Goal: Task Accomplishment & Management: Use online tool/utility

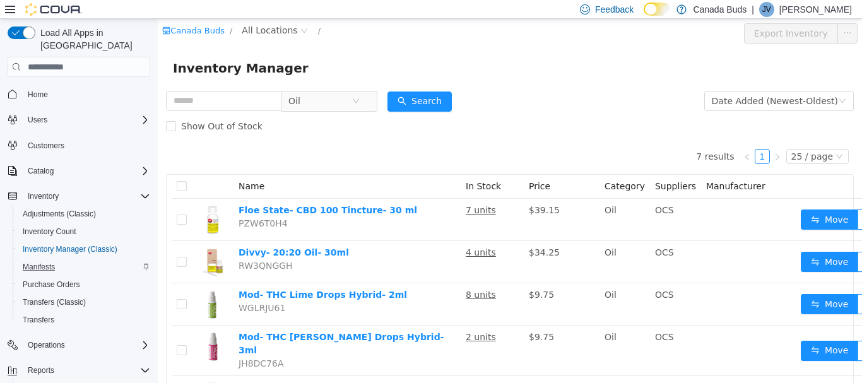
scroll to position [74, 0]
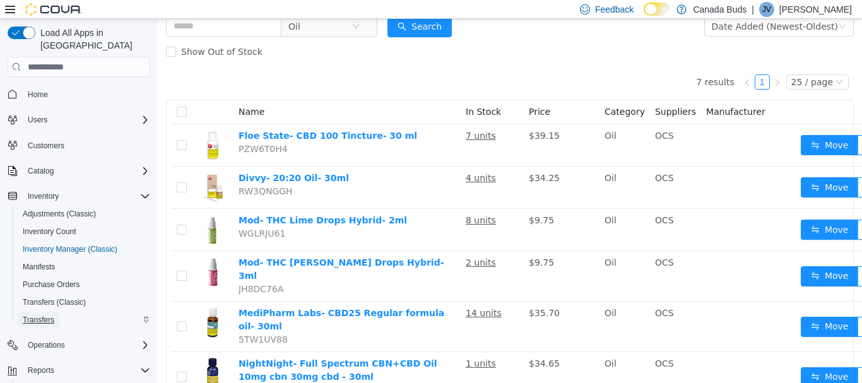
click at [44, 315] on span "Transfers" at bounding box center [39, 320] width 32 height 10
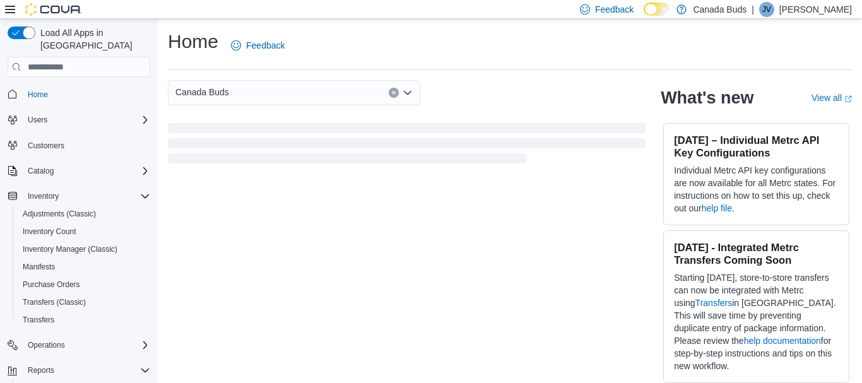
scroll to position [88, 0]
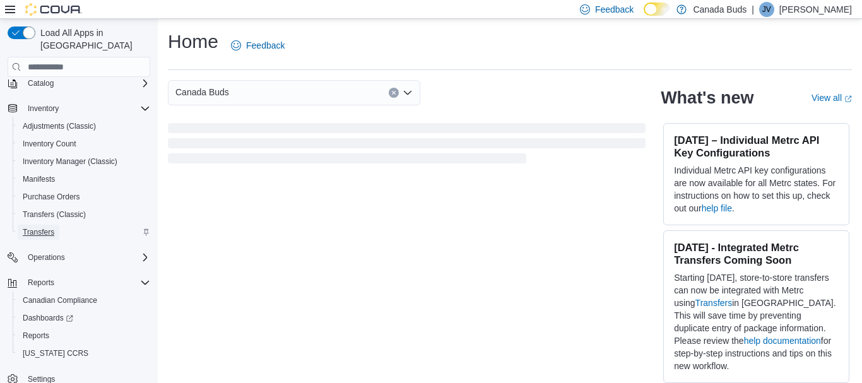
click at [50, 227] on span "Transfers" at bounding box center [39, 232] width 32 height 10
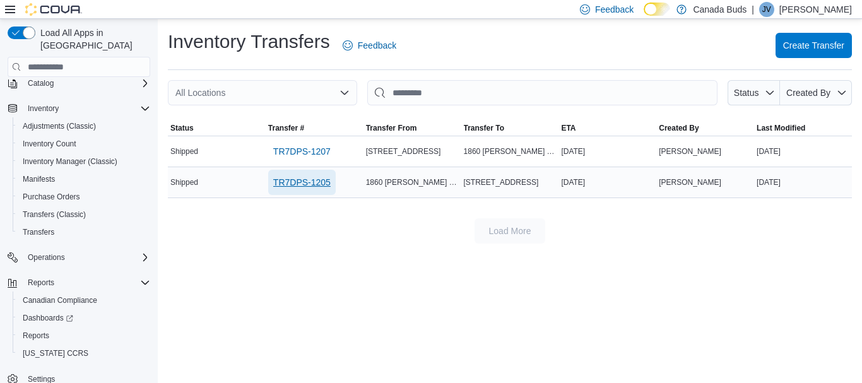
click at [310, 180] on span "TR7DPS-1205" at bounding box center [301, 182] width 57 height 13
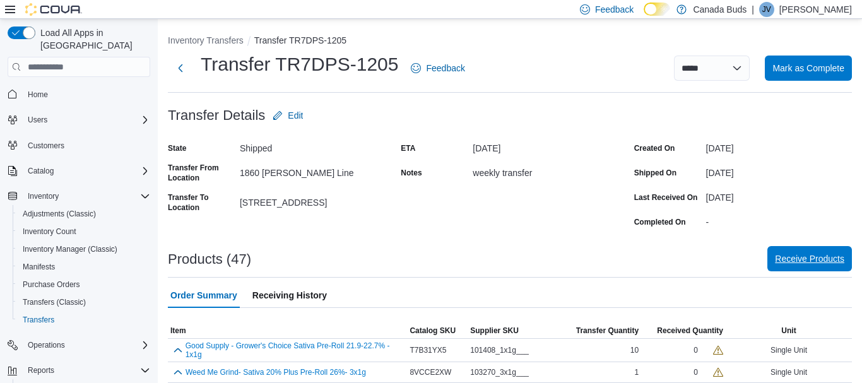
click at [801, 252] on span "Receive Products" at bounding box center [809, 258] width 69 height 25
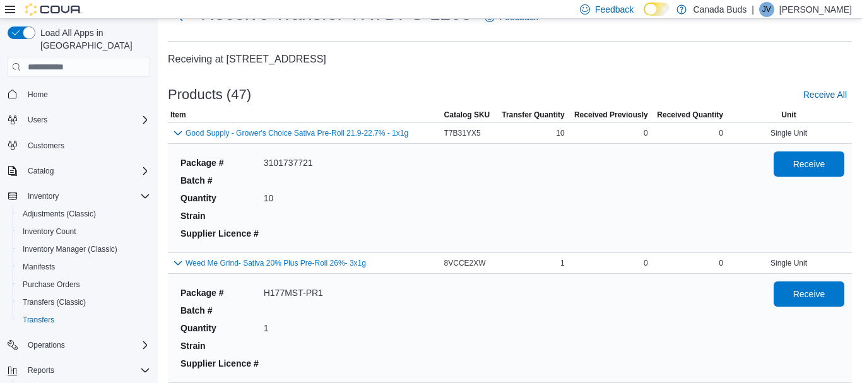
scroll to position [61, 0]
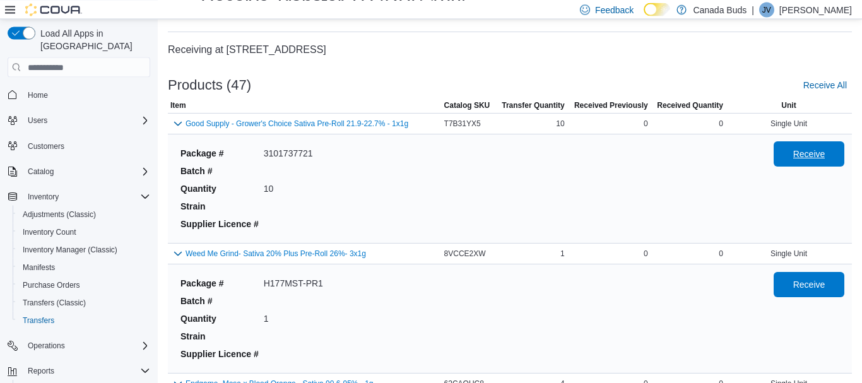
click at [809, 145] on span "Receive" at bounding box center [809, 153] width 56 height 25
click at [811, 283] on span "Receive" at bounding box center [809, 284] width 32 height 13
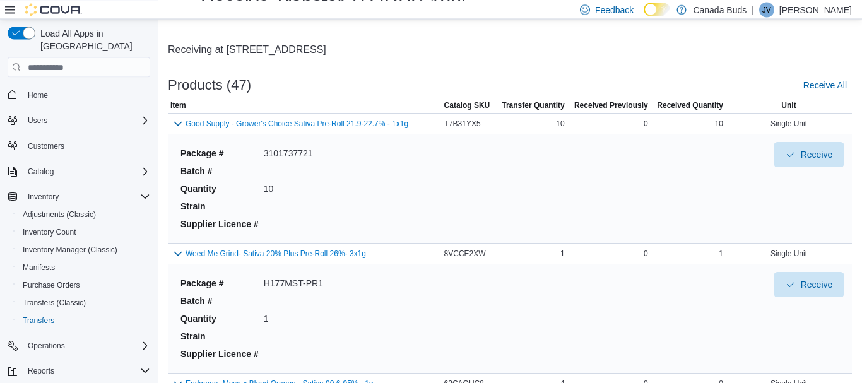
scroll to position [250, 0]
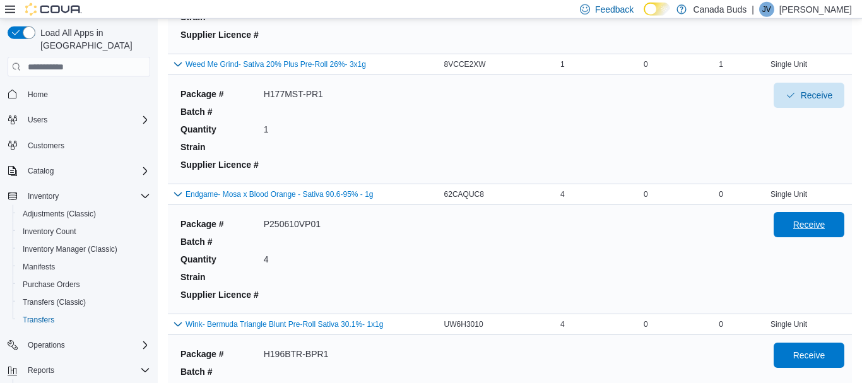
click at [812, 225] on span "Receive" at bounding box center [809, 224] width 32 height 13
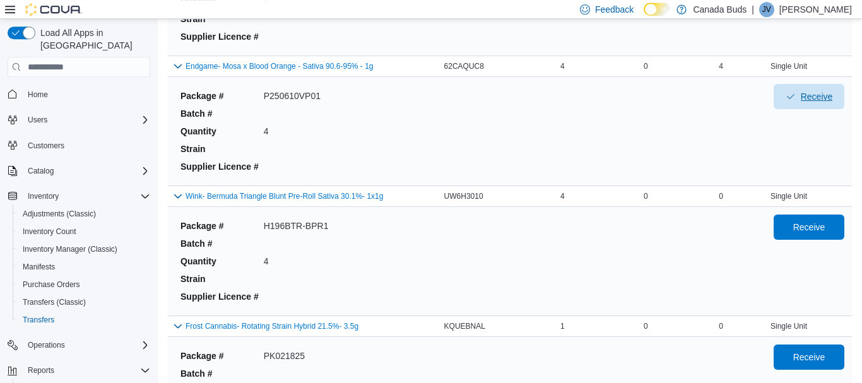
scroll to position [379, 0]
click at [812, 225] on span "Receive" at bounding box center [809, 226] width 32 height 13
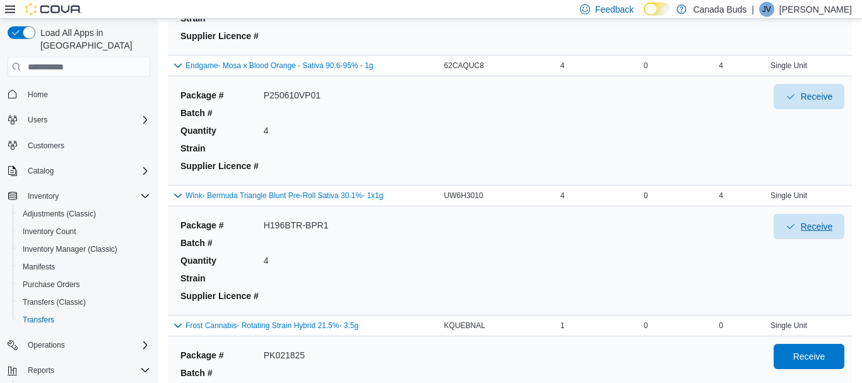
scroll to position [461, 0]
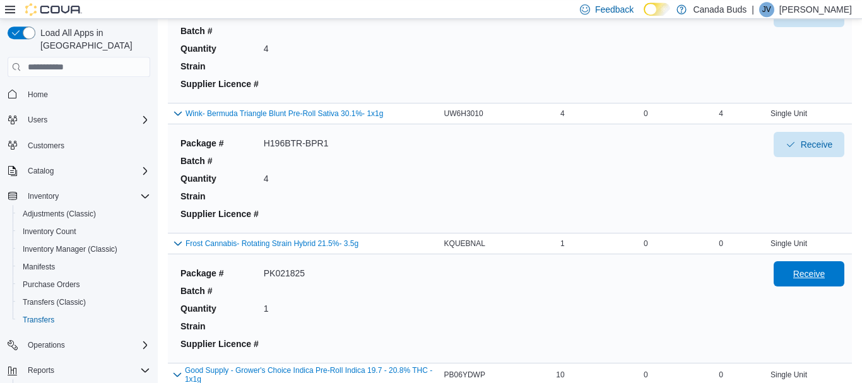
click at [817, 273] on span "Receive" at bounding box center [809, 274] width 32 height 13
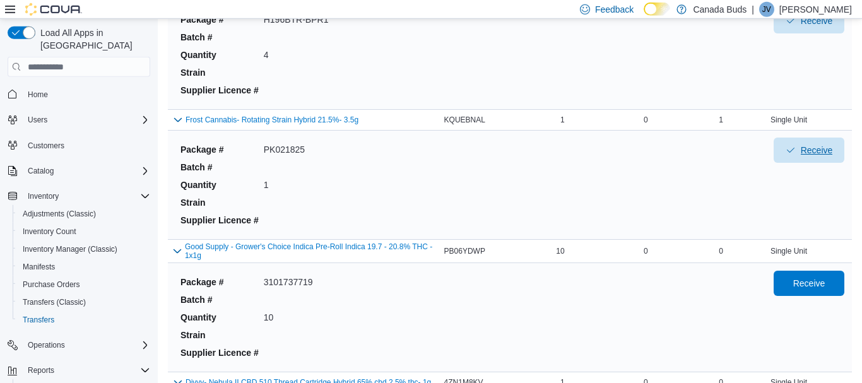
click at [824, 139] on span "Receive" at bounding box center [809, 150] width 56 height 25
click at [815, 293] on span "Receive" at bounding box center [809, 282] width 56 height 25
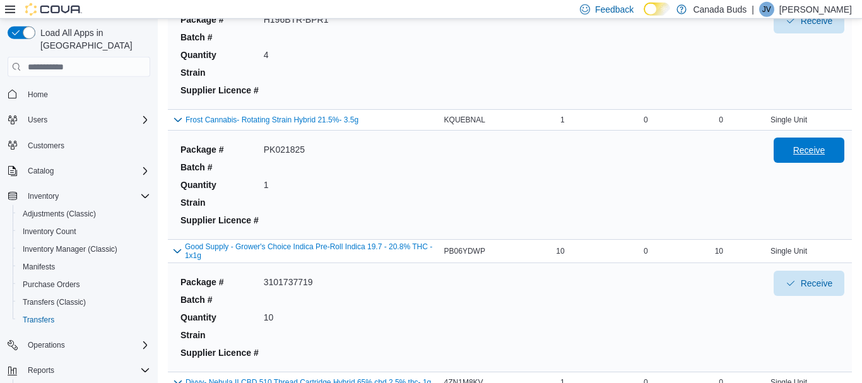
click at [819, 148] on span "Receive" at bounding box center [809, 150] width 32 height 13
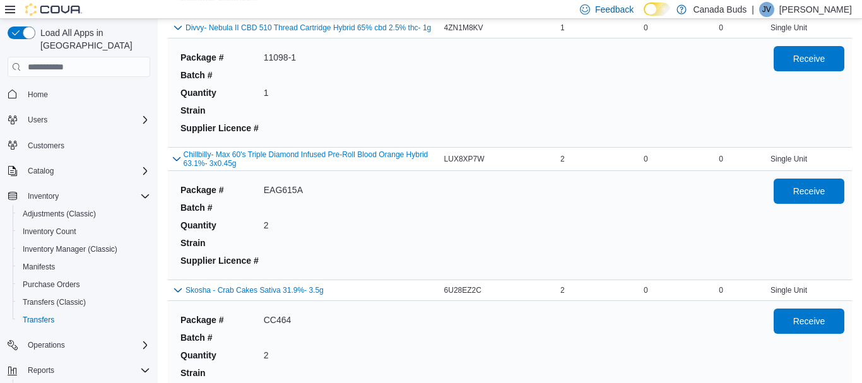
scroll to position [940, 0]
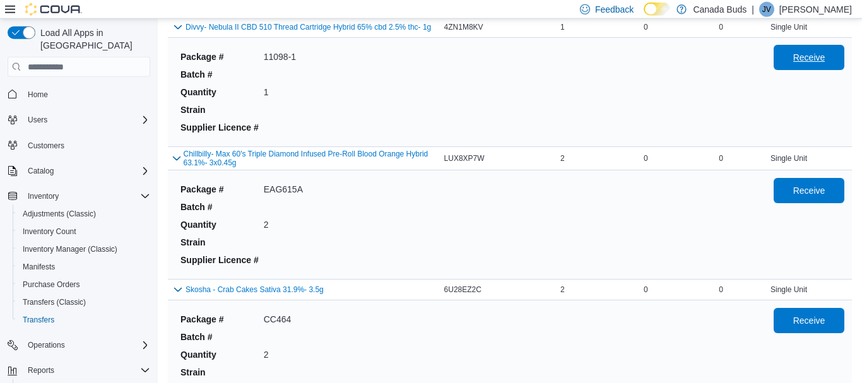
click at [821, 58] on span "Receive" at bounding box center [809, 57] width 32 height 13
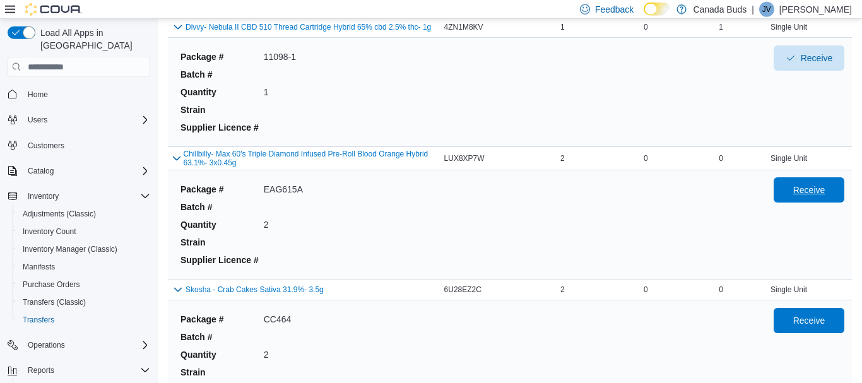
click at [806, 196] on span "Receive" at bounding box center [809, 190] width 32 height 13
click at [808, 321] on span "Receive" at bounding box center [809, 320] width 32 height 13
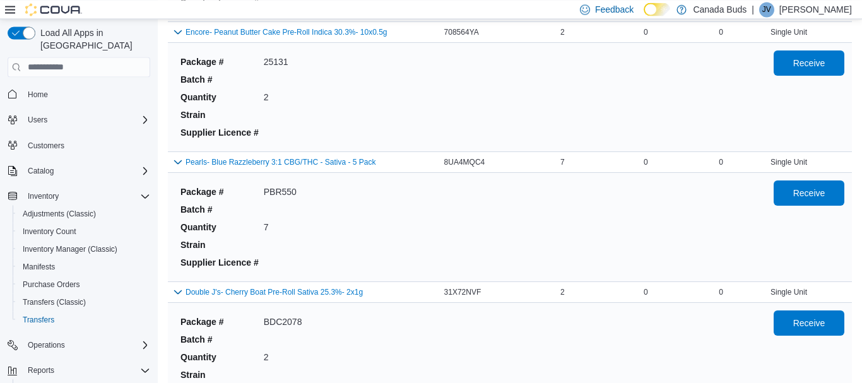
scroll to position [1329, 0]
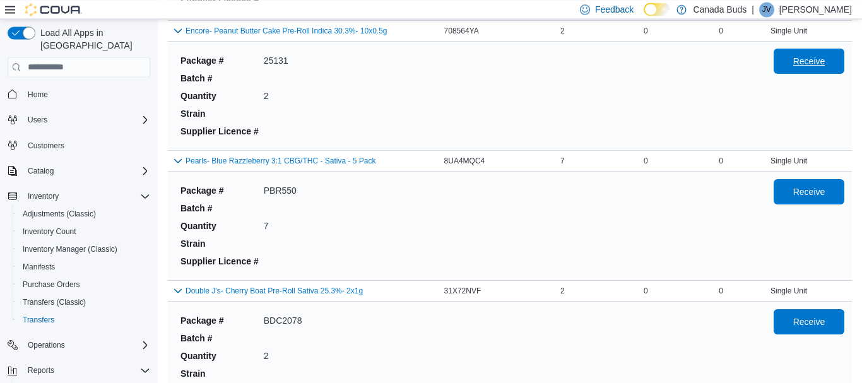
click at [824, 57] on span "Receive" at bounding box center [809, 61] width 56 height 25
click at [822, 194] on span "Receive" at bounding box center [809, 191] width 32 height 13
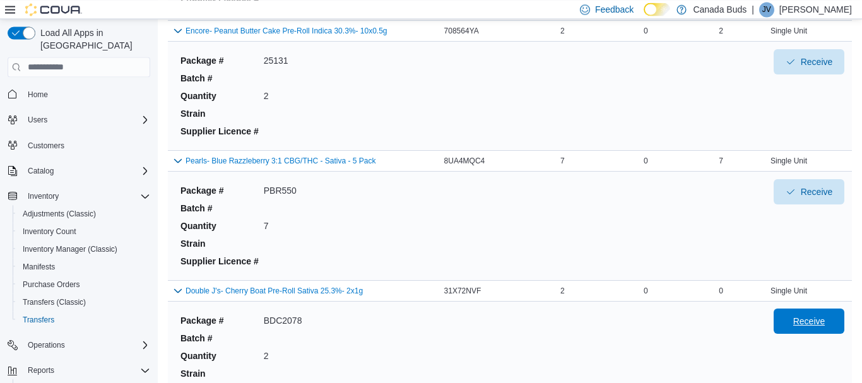
click at [807, 324] on span "Receive" at bounding box center [809, 321] width 32 height 13
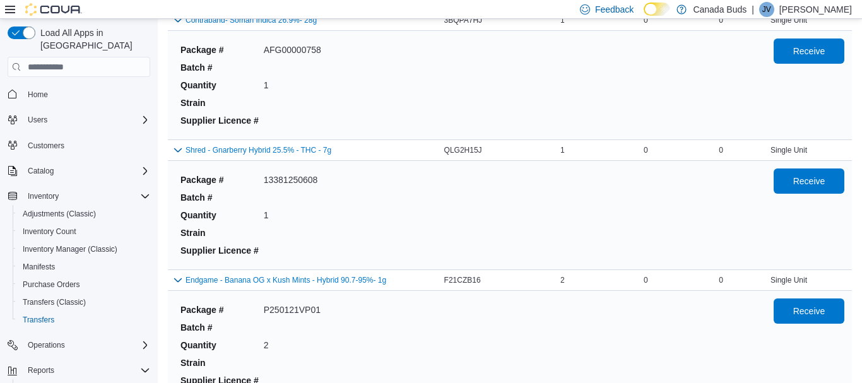
scroll to position [1730, 0]
click at [827, 43] on span "Receive" at bounding box center [809, 49] width 56 height 25
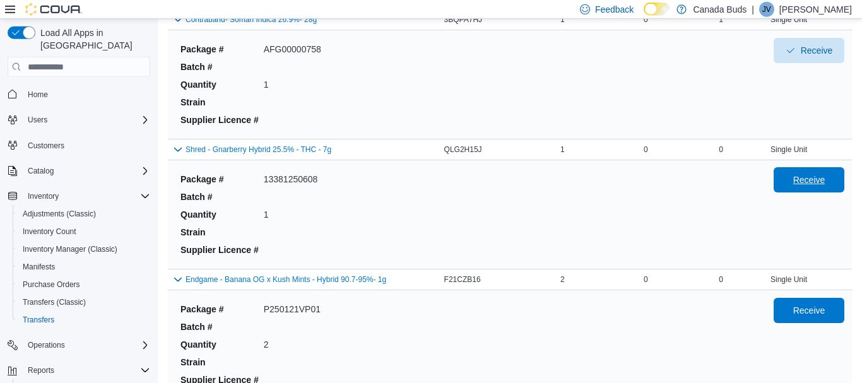
click at [811, 186] on span "Receive" at bounding box center [809, 180] width 32 height 13
click at [804, 316] on span "Receive" at bounding box center [809, 310] width 32 height 13
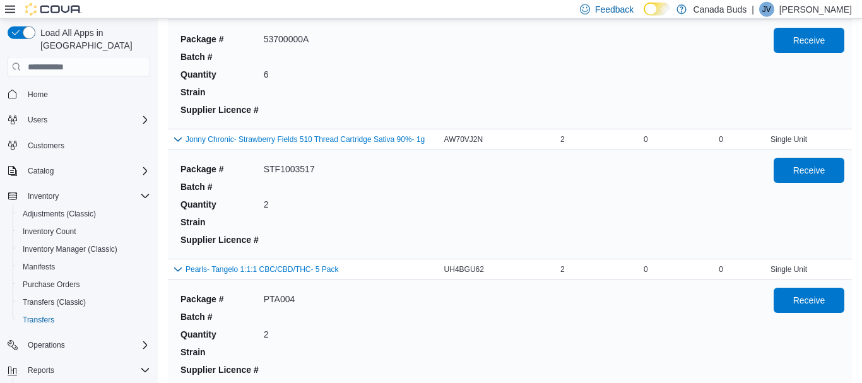
scroll to position [2133, 0]
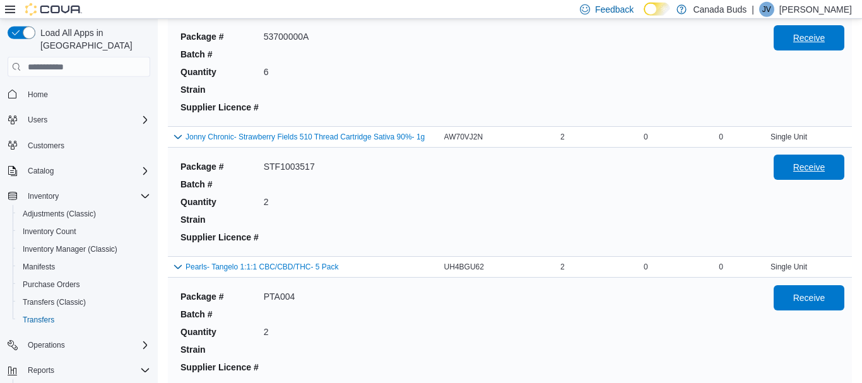
click at [822, 37] on span "Receive" at bounding box center [809, 38] width 32 height 13
click at [826, 172] on span "Receive" at bounding box center [809, 167] width 56 height 25
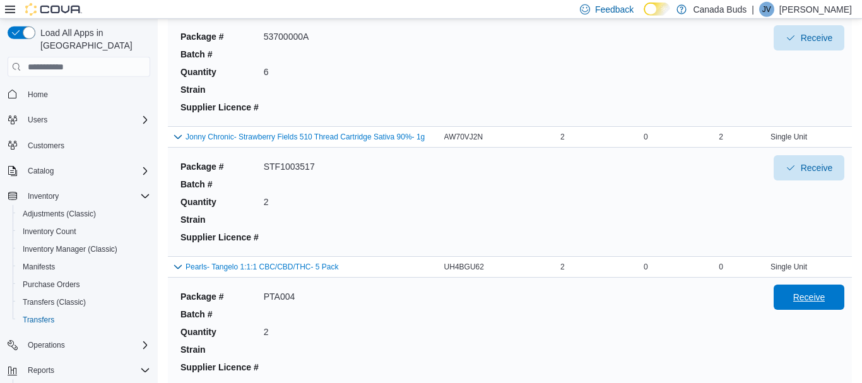
click at [812, 302] on span "Receive" at bounding box center [809, 297] width 32 height 13
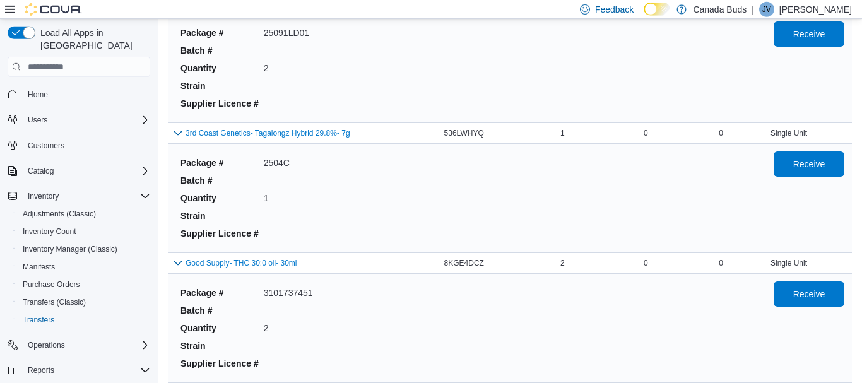
scroll to position [2527, 0]
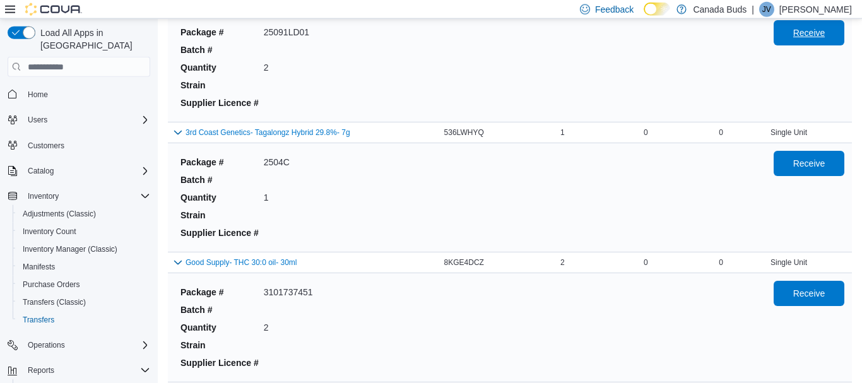
click at [808, 38] on span "Receive" at bounding box center [809, 33] width 32 height 13
click at [817, 169] on span "Receive" at bounding box center [809, 163] width 32 height 13
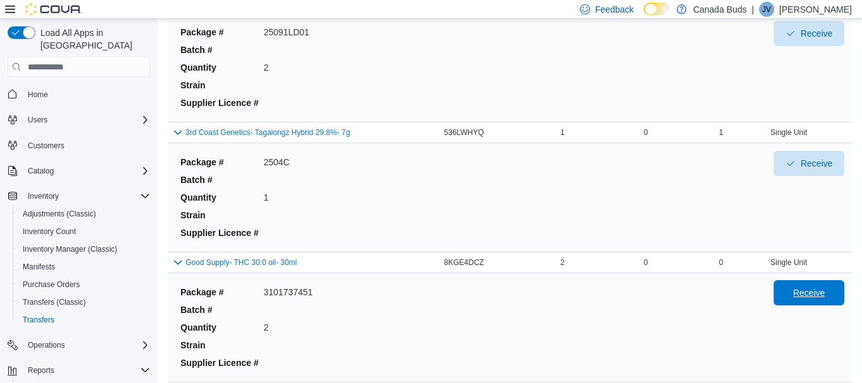
click at [810, 299] on span "Receive" at bounding box center [809, 293] width 32 height 13
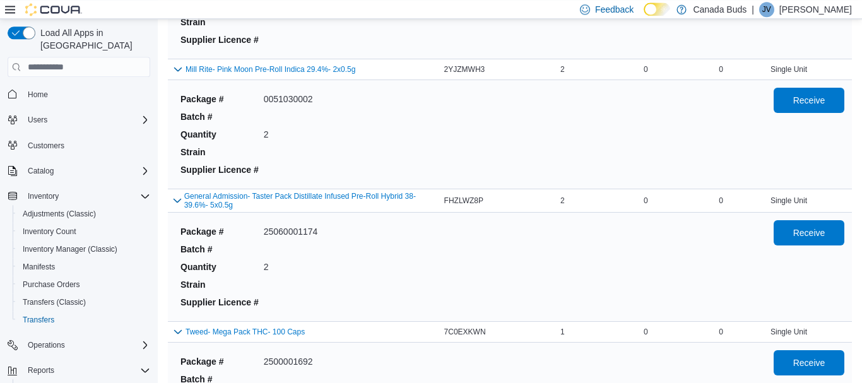
scroll to position [2852, 0]
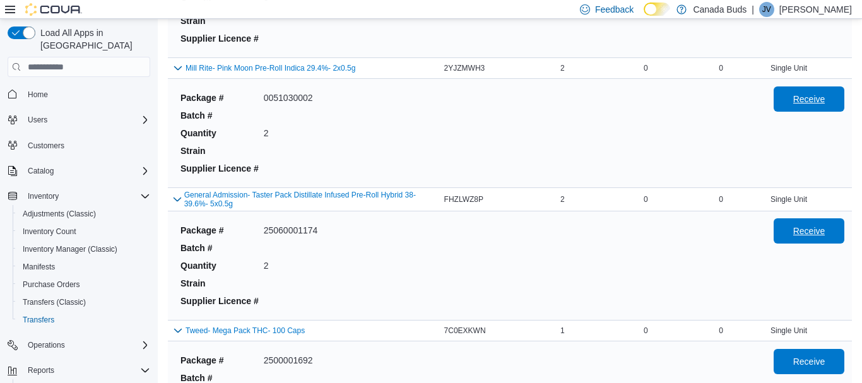
drag, startPoint x: 792, startPoint y: 100, endPoint x: 820, endPoint y: 229, distance: 131.7
click at [793, 100] on span "Receive" at bounding box center [809, 98] width 56 height 25
click at [817, 230] on span "Receive" at bounding box center [809, 231] width 32 height 13
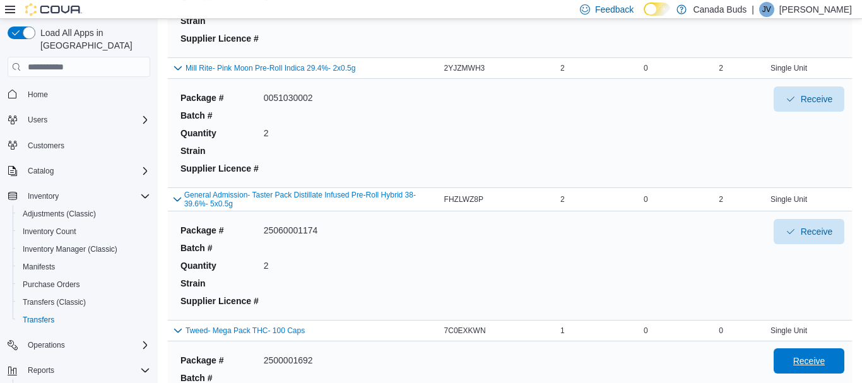
click at [812, 362] on span "Receive" at bounding box center [809, 361] width 32 height 13
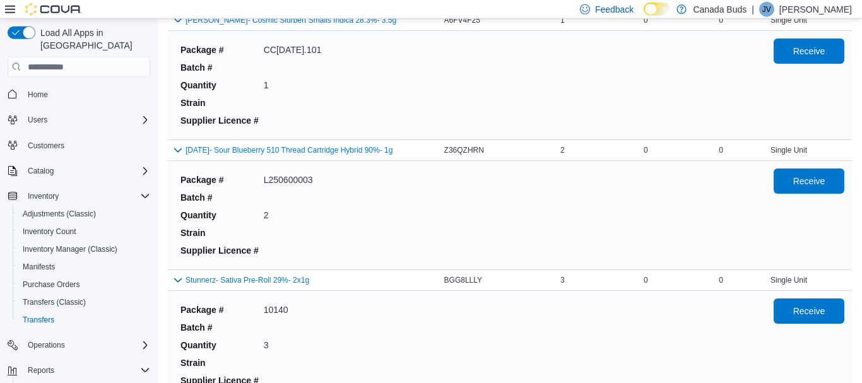
scroll to position [3295, 0]
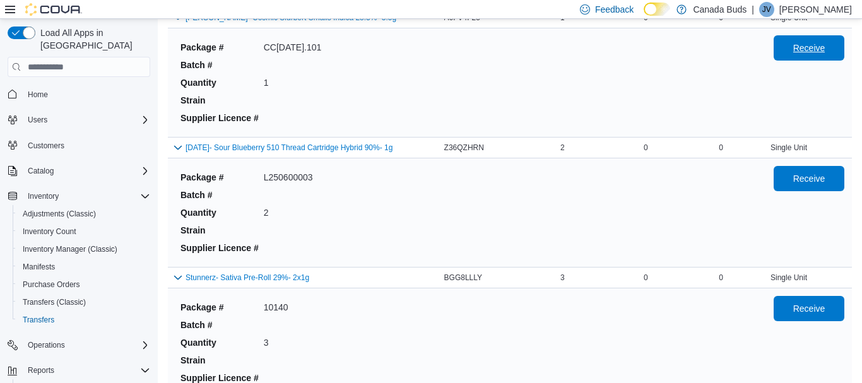
click at [810, 47] on span "Receive" at bounding box center [809, 48] width 32 height 13
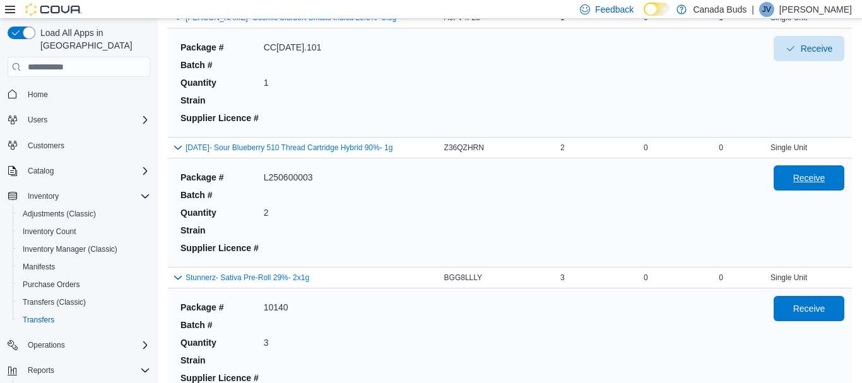
click at [818, 176] on span "Receive" at bounding box center [809, 177] width 56 height 25
drag, startPoint x: 824, startPoint y: 316, endPoint x: 651, endPoint y: 216, distance: 199.9
click at [824, 315] on span "Receive" at bounding box center [809, 308] width 32 height 13
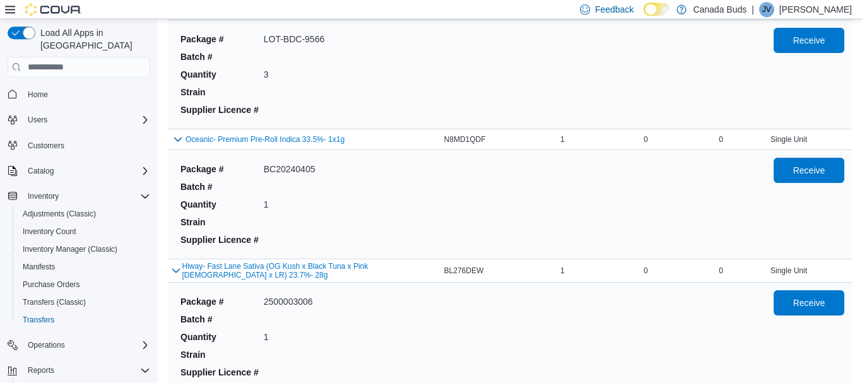
scroll to position [3701, 0]
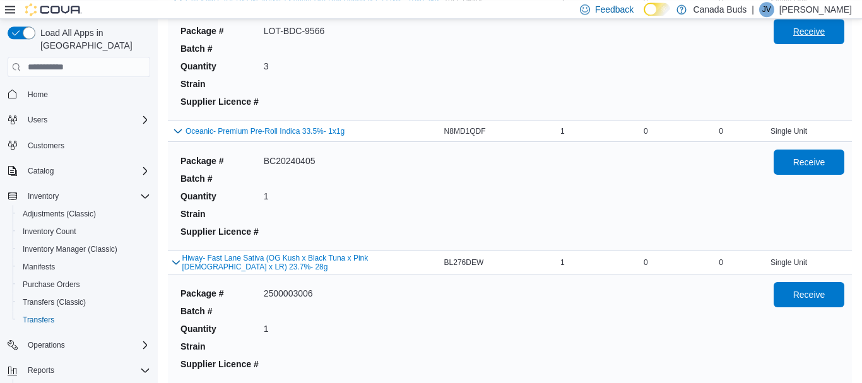
click at [802, 27] on span "Receive" at bounding box center [809, 31] width 56 height 25
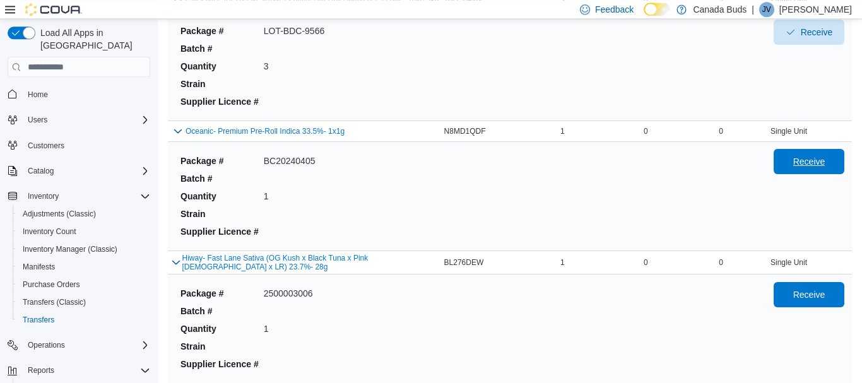
click at [815, 166] on span "Receive" at bounding box center [809, 161] width 32 height 13
click at [810, 297] on span "Receive" at bounding box center [809, 294] width 32 height 13
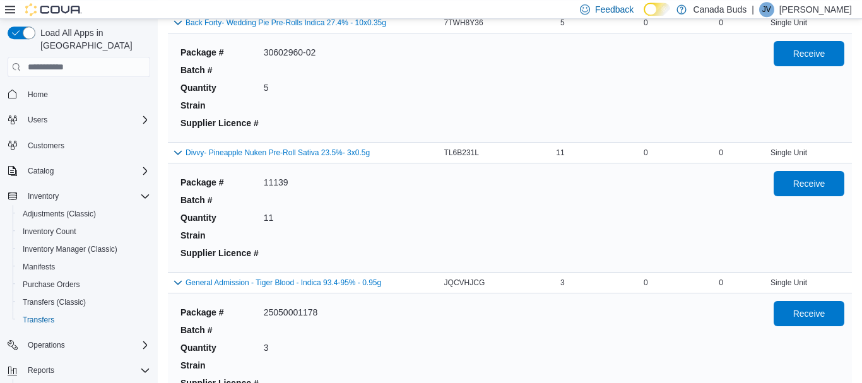
scroll to position [4075, 0]
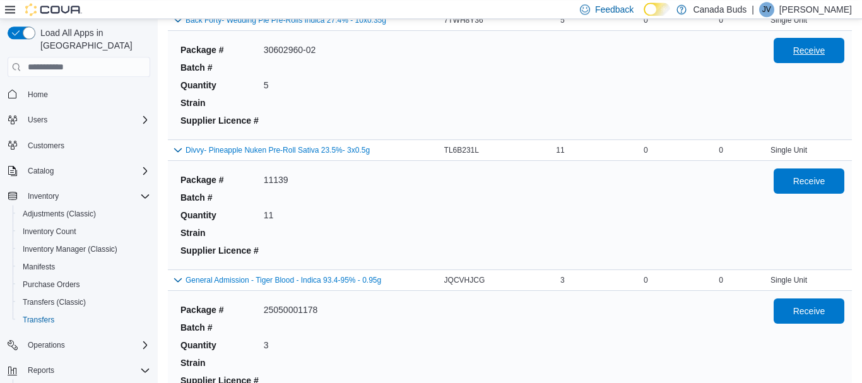
click at [814, 56] on span "Receive" at bounding box center [809, 50] width 32 height 13
click at [810, 187] on span "Receive" at bounding box center [809, 180] width 32 height 13
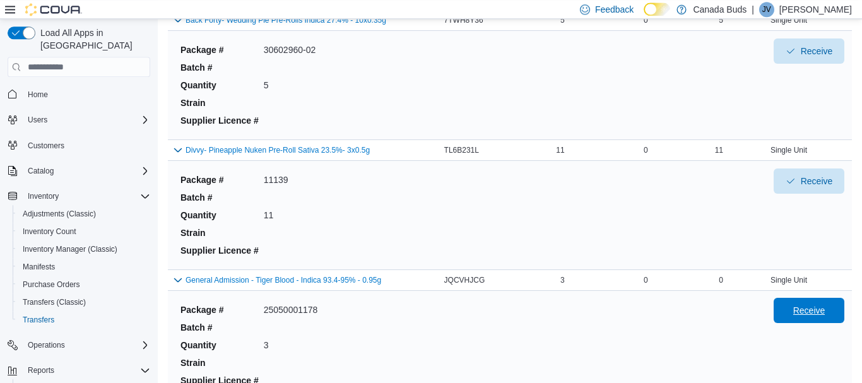
click at [815, 312] on span "Receive" at bounding box center [809, 310] width 32 height 13
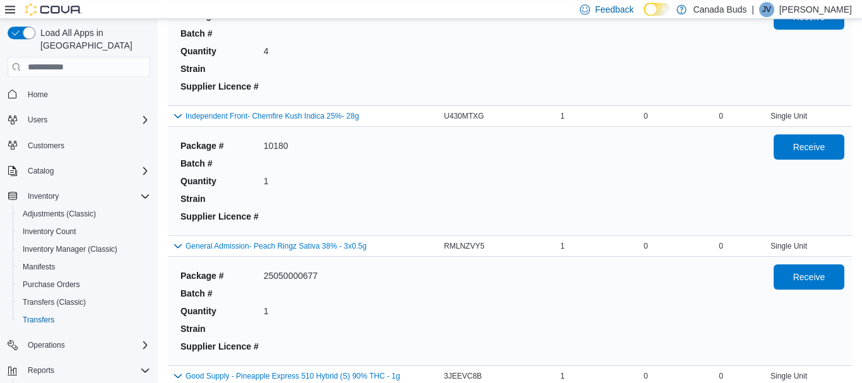
scroll to position [4500, 0]
click at [806, 28] on span "Receive" at bounding box center [809, 15] width 56 height 25
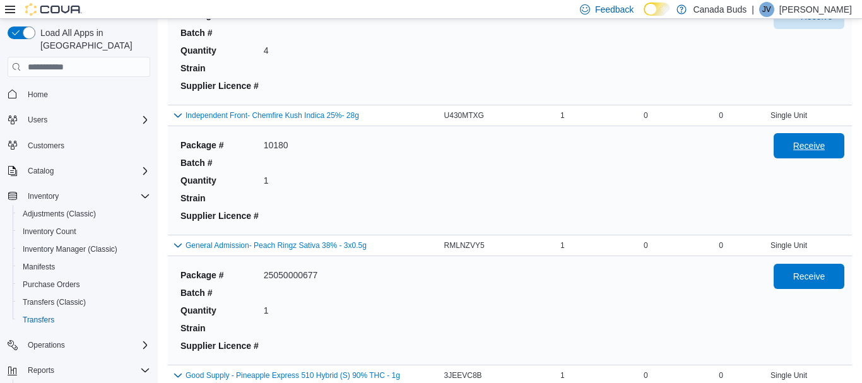
click at [819, 143] on span "Receive" at bounding box center [809, 145] width 56 height 25
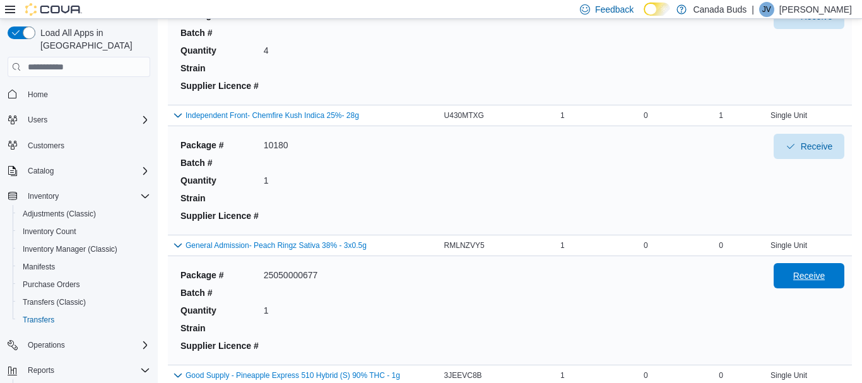
click at [832, 277] on span "Receive" at bounding box center [809, 275] width 56 height 25
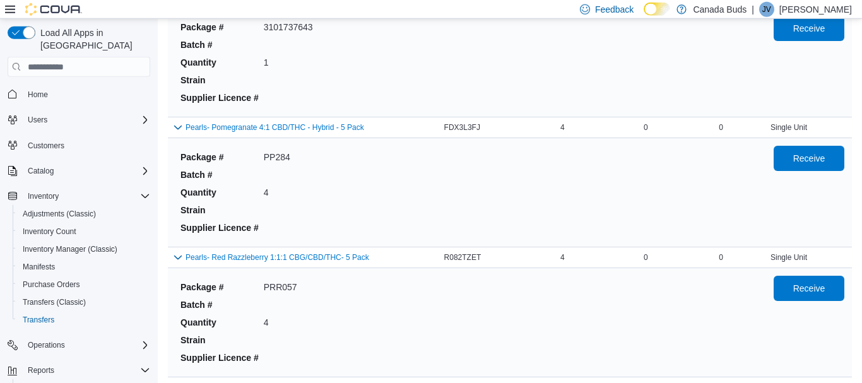
scroll to position [4871, 0]
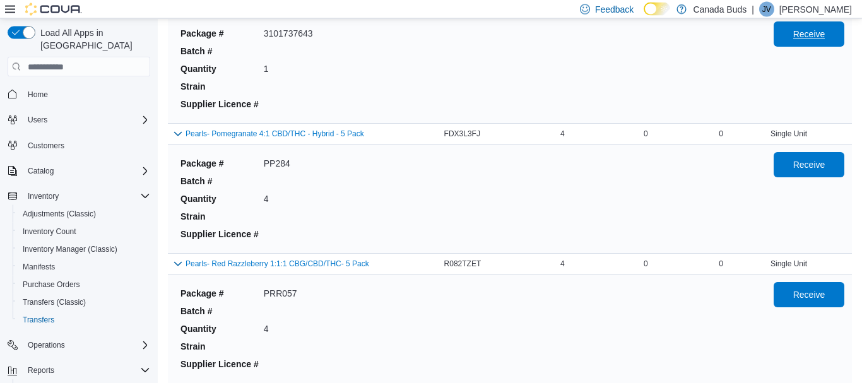
click at [809, 40] on span "Receive" at bounding box center [809, 34] width 32 height 13
click at [810, 177] on span "Receive" at bounding box center [809, 163] width 56 height 25
click at [804, 300] on span "Receive" at bounding box center [809, 294] width 32 height 13
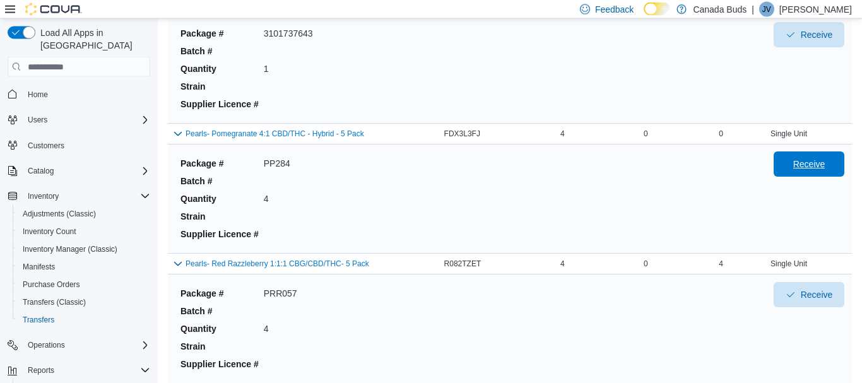
click at [813, 168] on span "Receive" at bounding box center [809, 164] width 32 height 13
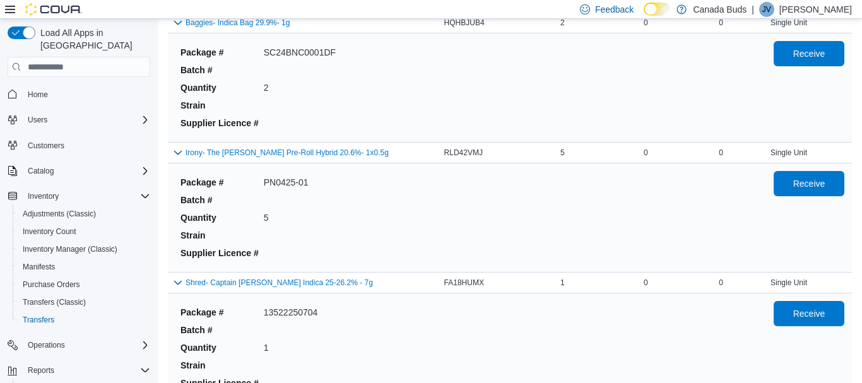
scroll to position [5243, 0]
click at [807, 59] on span "Receive" at bounding box center [809, 52] width 32 height 13
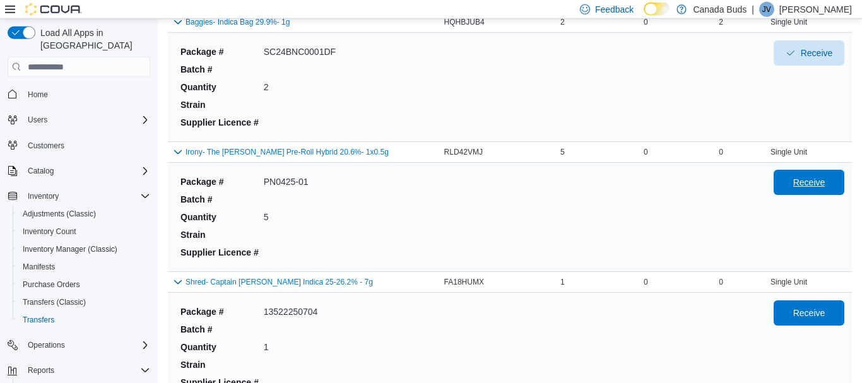
click at [812, 188] on span "Receive" at bounding box center [809, 182] width 32 height 13
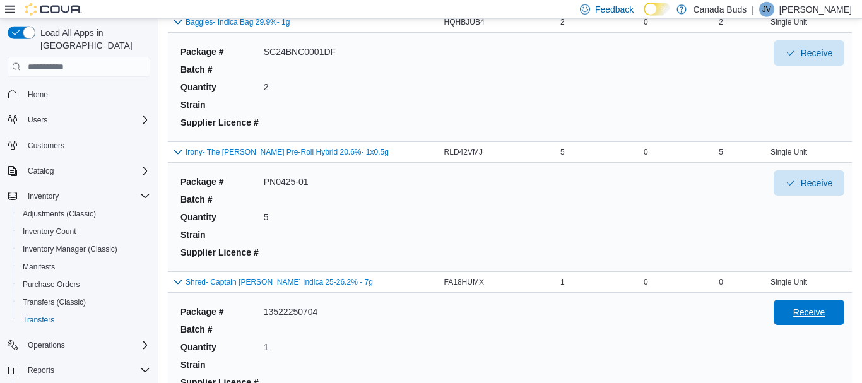
click at [820, 317] on span "Receive" at bounding box center [809, 312] width 32 height 13
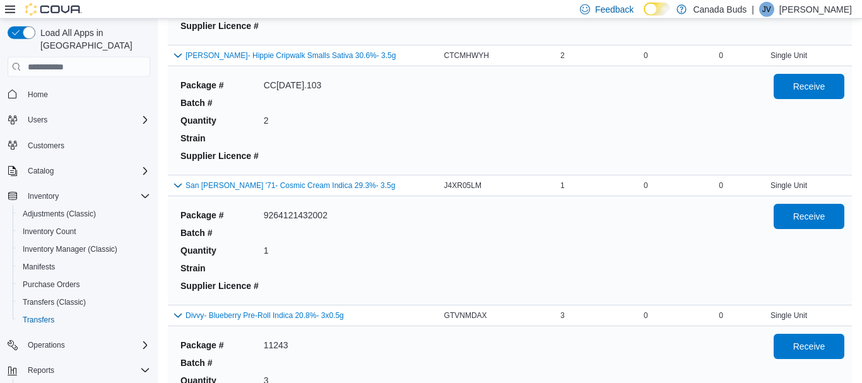
scroll to position [5600, 0]
click at [816, 81] on span "Receive" at bounding box center [809, 85] width 56 height 25
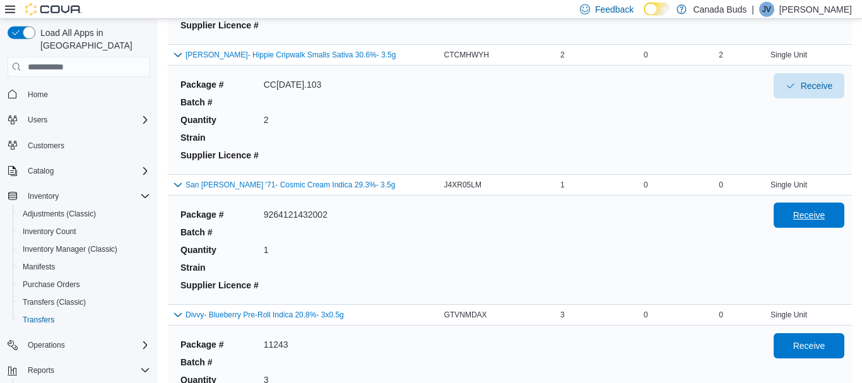
click at [818, 211] on span "Receive" at bounding box center [809, 215] width 56 height 25
click at [814, 348] on span "Receive" at bounding box center [809, 345] width 32 height 13
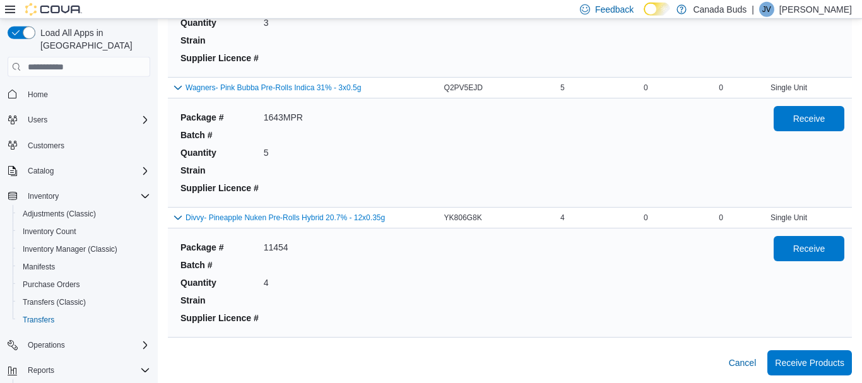
scroll to position [5966, 0]
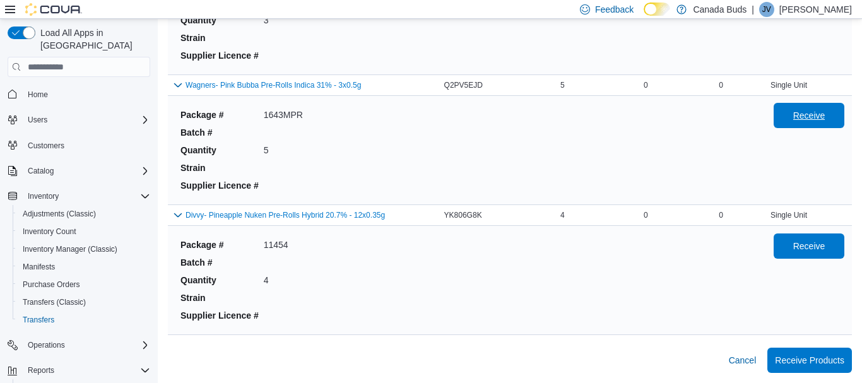
click at [817, 116] on span "Receive" at bounding box center [809, 115] width 32 height 13
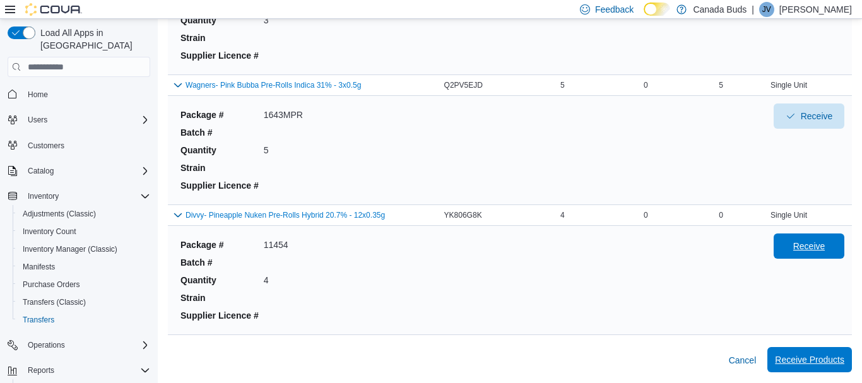
click at [821, 239] on span "Receive" at bounding box center [809, 246] width 56 height 25
click at [824, 360] on span "Receive Products" at bounding box center [809, 359] width 69 height 13
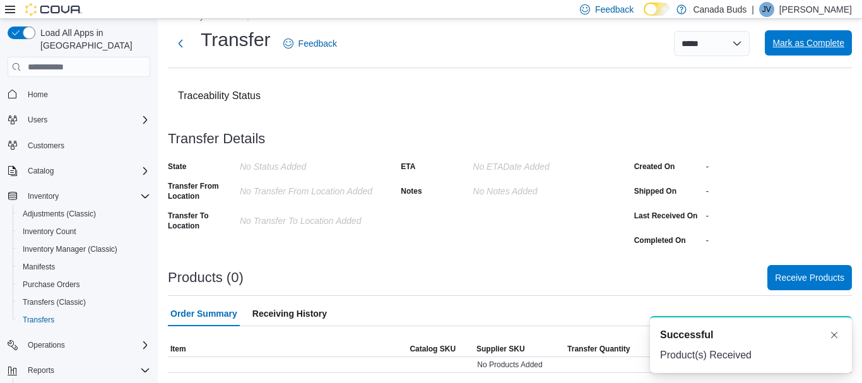
click at [813, 47] on span "Mark as Complete" at bounding box center [809, 43] width 72 height 13
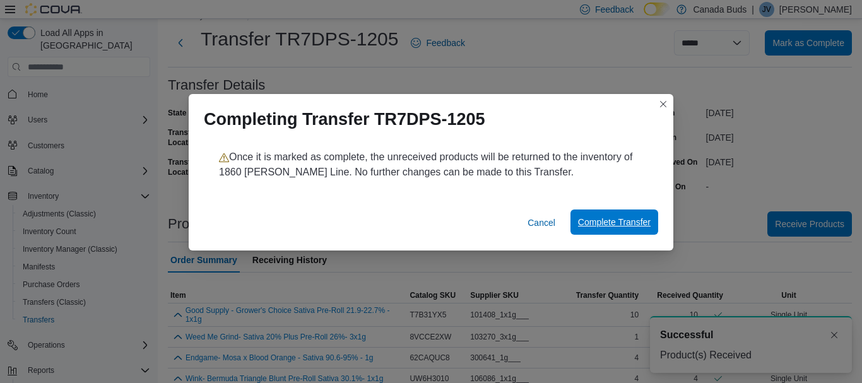
click at [636, 229] on span "Complete Transfer" at bounding box center [614, 222] width 73 height 25
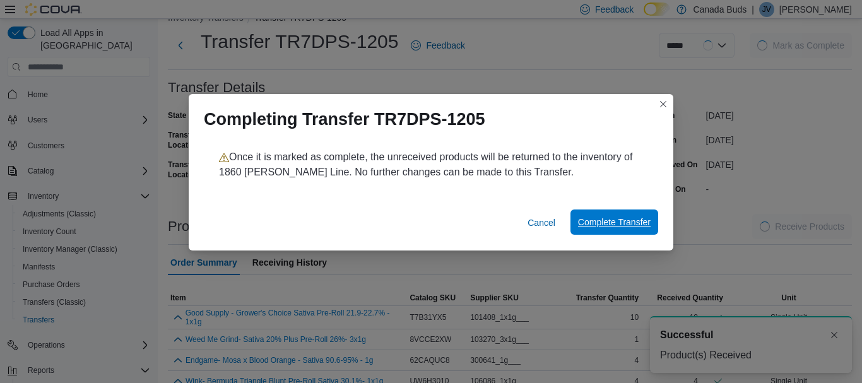
scroll to position [28, 0]
